Goal: Check status: Check status

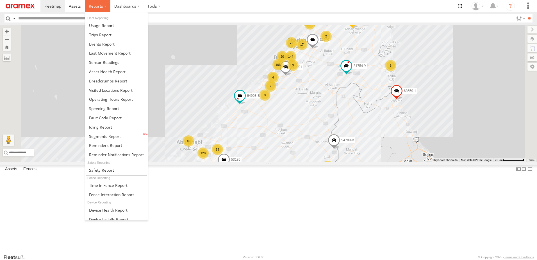
click at [93, 7] on span at bounding box center [96, 5] width 14 height 5
click at [101, 81] on span at bounding box center [108, 80] width 38 height 5
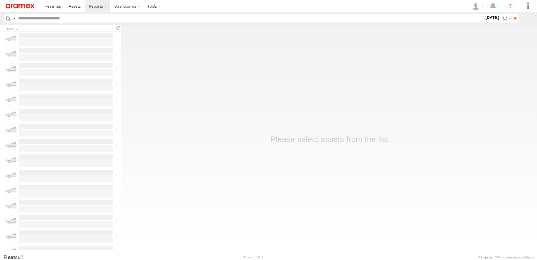
click at [67, 20] on input "text" at bounding box center [250, 18] width 468 height 8
type input "*****"
click at [512, 14] on input "**" at bounding box center [515, 18] width 6 height 8
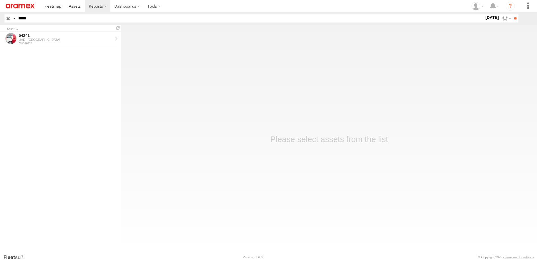
click at [497, 17] on label "21 Aug 25" at bounding box center [492, 17] width 16 height 6
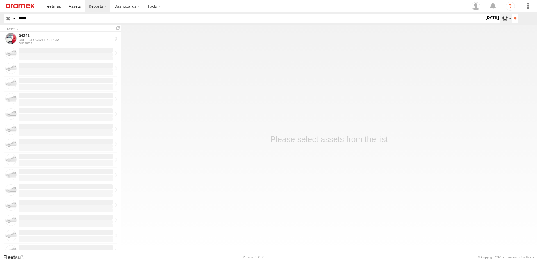
click at [500, 18] on label at bounding box center [506, 18] width 12 height 8
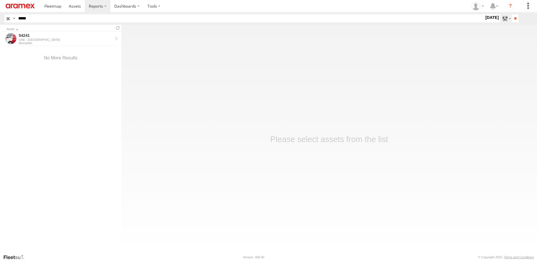
click at [500, 17] on label at bounding box center [506, 18] width 12 height 8
click at [0, 0] on label at bounding box center [0, 0] width 0 height 0
click at [514, 16] on input "**" at bounding box center [515, 18] width 6 height 8
click at [41, 34] on div "54241" at bounding box center [66, 35] width 94 height 5
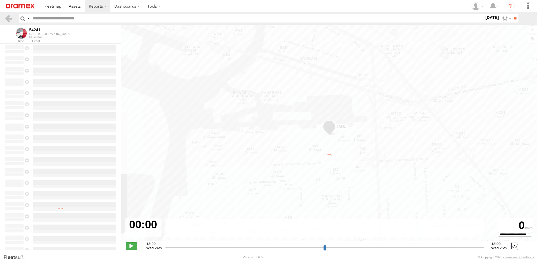
type input "*****"
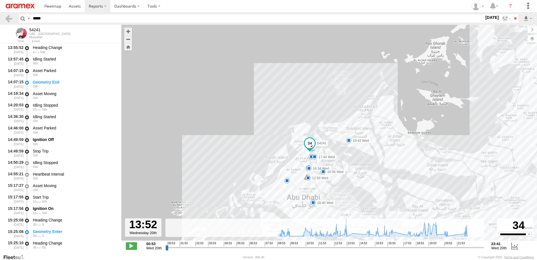
scroll to position [6591, 0]
drag, startPoint x: 167, startPoint y: 247, endPoint x: 347, endPoint y: 244, distance: 180.7
click at [347, 244] on input "range" at bounding box center [325, 246] width 319 height 5
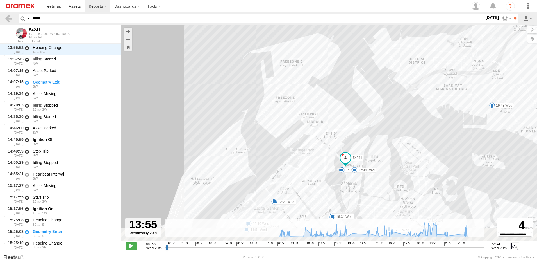
drag, startPoint x: 350, startPoint y: 193, endPoint x: 328, endPoint y: 146, distance: 52.3
click at [328, 146] on div "54241 09:06 Wed 09:29 Wed 09:49 Wed 12:44 Wed 12:50 Wed 14:49 Wed 15:41 Wed 16:…" at bounding box center [329, 135] width 416 height 221
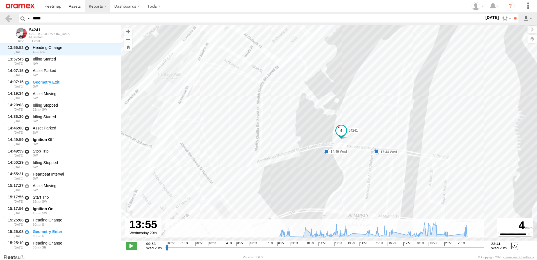
drag, startPoint x: 351, startPoint y: 166, endPoint x: 343, endPoint y: 147, distance: 20.9
click at [342, 140] on div "54241 09:06 Wed 09:29 Wed 09:49 Wed 12:44 Wed 12:50 Wed 14:49 Wed 15:41 Wed 16:…" at bounding box center [329, 135] width 416 height 221
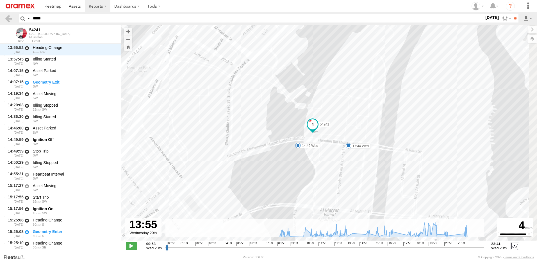
drag, startPoint x: 351, startPoint y: 120, endPoint x: 320, endPoint y: 129, distance: 32.5
click at [320, 129] on div "54241 09:06 Wed 09:29 Wed 09:49 Wed 12:44 Wed 12:50 Wed 14:49 Wed 15:41 Wed 16:…" at bounding box center [329, 135] width 416 height 221
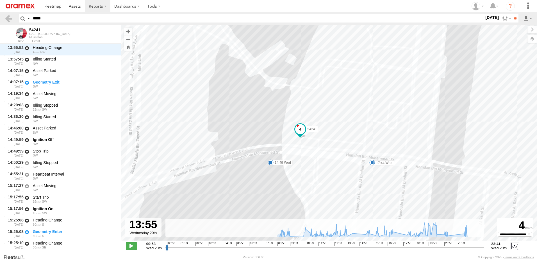
click at [131, 241] on div "00:53 Wed 20th Created with Highcharts 6.0.7 [DOMAIN_NAME] 00:53 01:53 02:53 03…" at bounding box center [329, 245] width 407 height 8
click at [130, 244] on span at bounding box center [131, 245] width 11 height 7
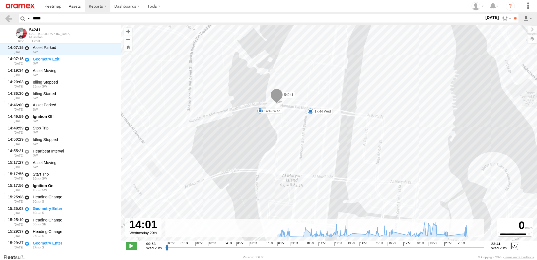
drag, startPoint x: 327, startPoint y: 177, endPoint x: 288, endPoint y: 125, distance: 65.8
click at [288, 125] on div "54241 09:06 Wed 09:29 Wed 09:49 Wed 12:44 Wed 12:50 Wed 14:49 Wed 15:41 Wed 16:…" at bounding box center [329, 135] width 416 height 221
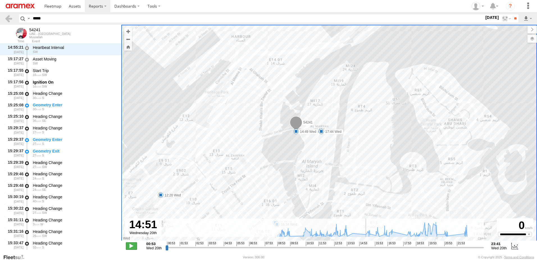
scroll to position [6901, 0]
click at [128, 246] on span at bounding box center [131, 245] width 11 height 7
type input "**********"
